Goal: Task Accomplishment & Management: Manage account settings

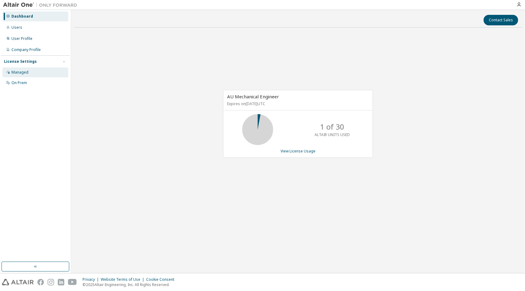
click at [29, 71] on div "Managed" at bounding box center [35, 72] width 66 height 10
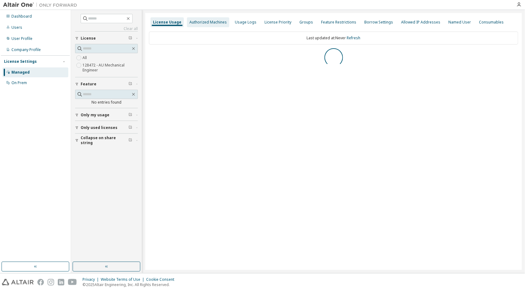
click at [188, 19] on div "Authorized Machines" at bounding box center [208, 22] width 42 height 10
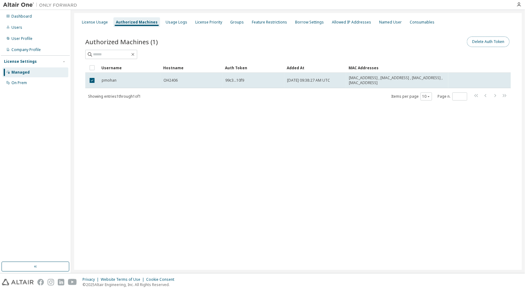
click at [487, 44] on button "Delete Auth Token" at bounding box center [488, 41] width 43 height 11
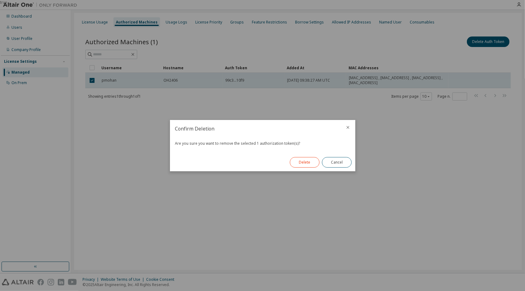
click at [311, 159] on button "Delete" at bounding box center [305, 162] width 30 height 11
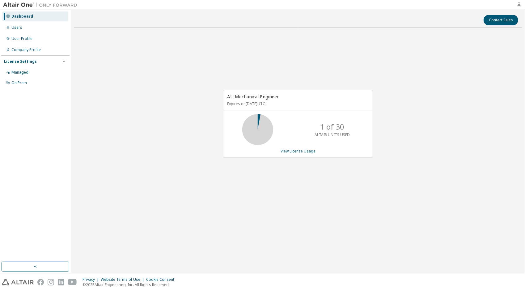
click at [518, 6] on icon "button" at bounding box center [518, 4] width 5 height 5
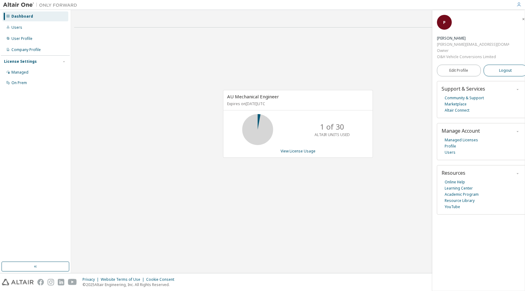
click at [500, 67] on span "Logout" at bounding box center [505, 70] width 13 height 6
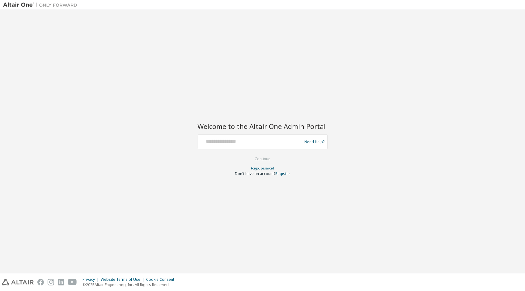
click at [250, 145] on div at bounding box center [251, 142] width 101 height 12
click at [220, 141] on input "text" at bounding box center [251, 140] width 101 height 9
type input "**********"
click at [271, 158] on button "Continue" at bounding box center [262, 158] width 29 height 9
